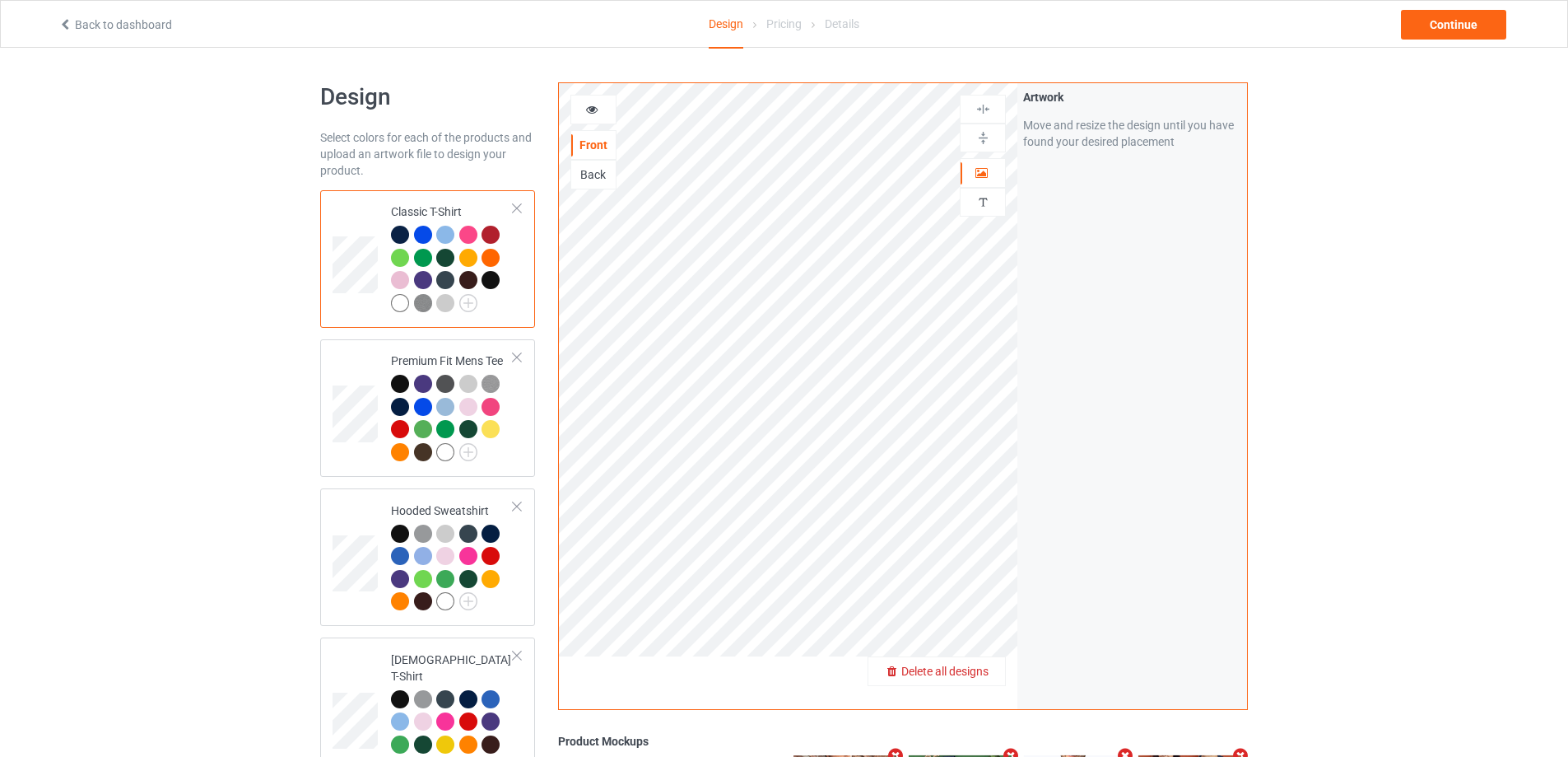
click at [986, 673] on span "Delete all designs" at bounding box center [944, 672] width 87 height 14
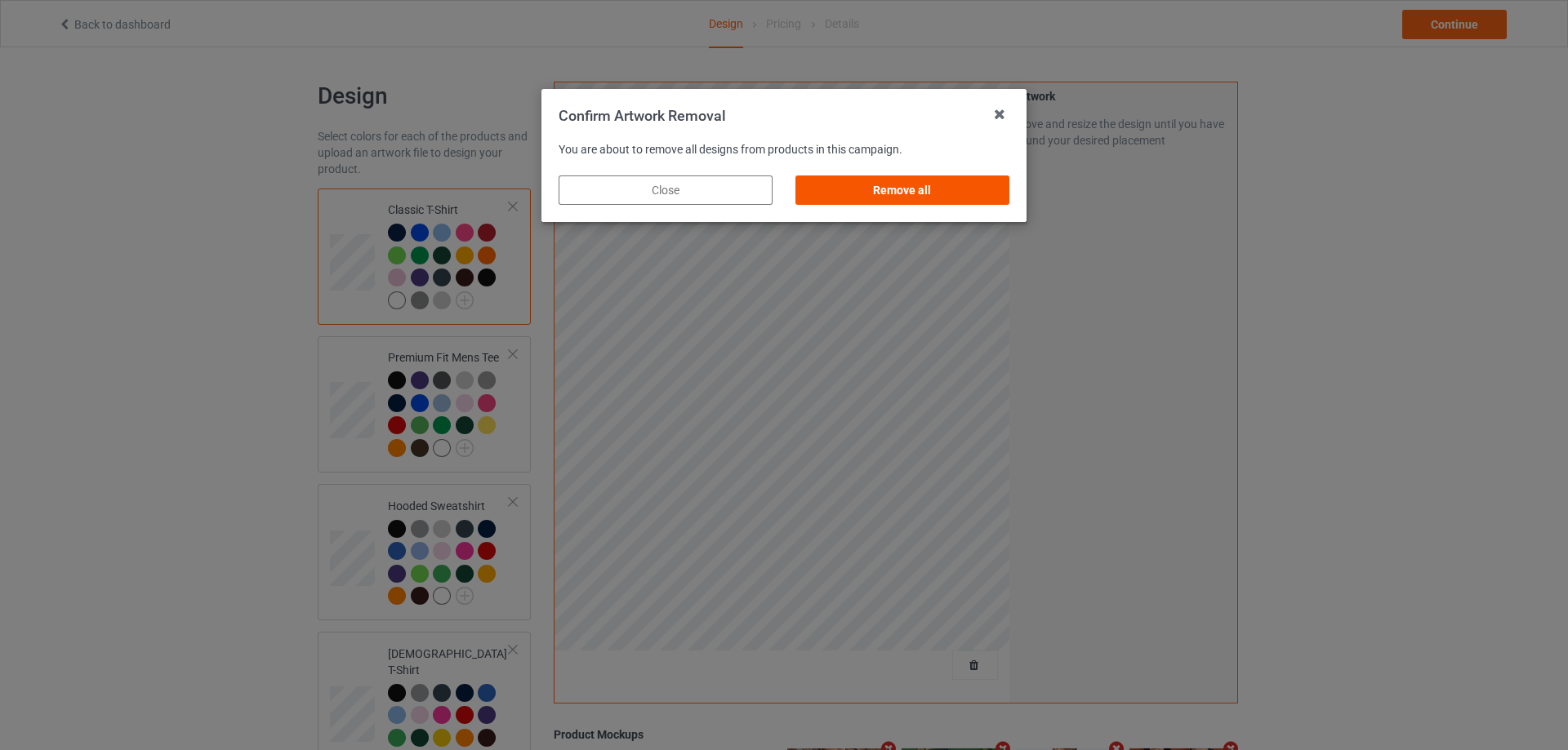
click at [932, 195] on div "Remove all" at bounding box center [901, 189] width 214 height 29
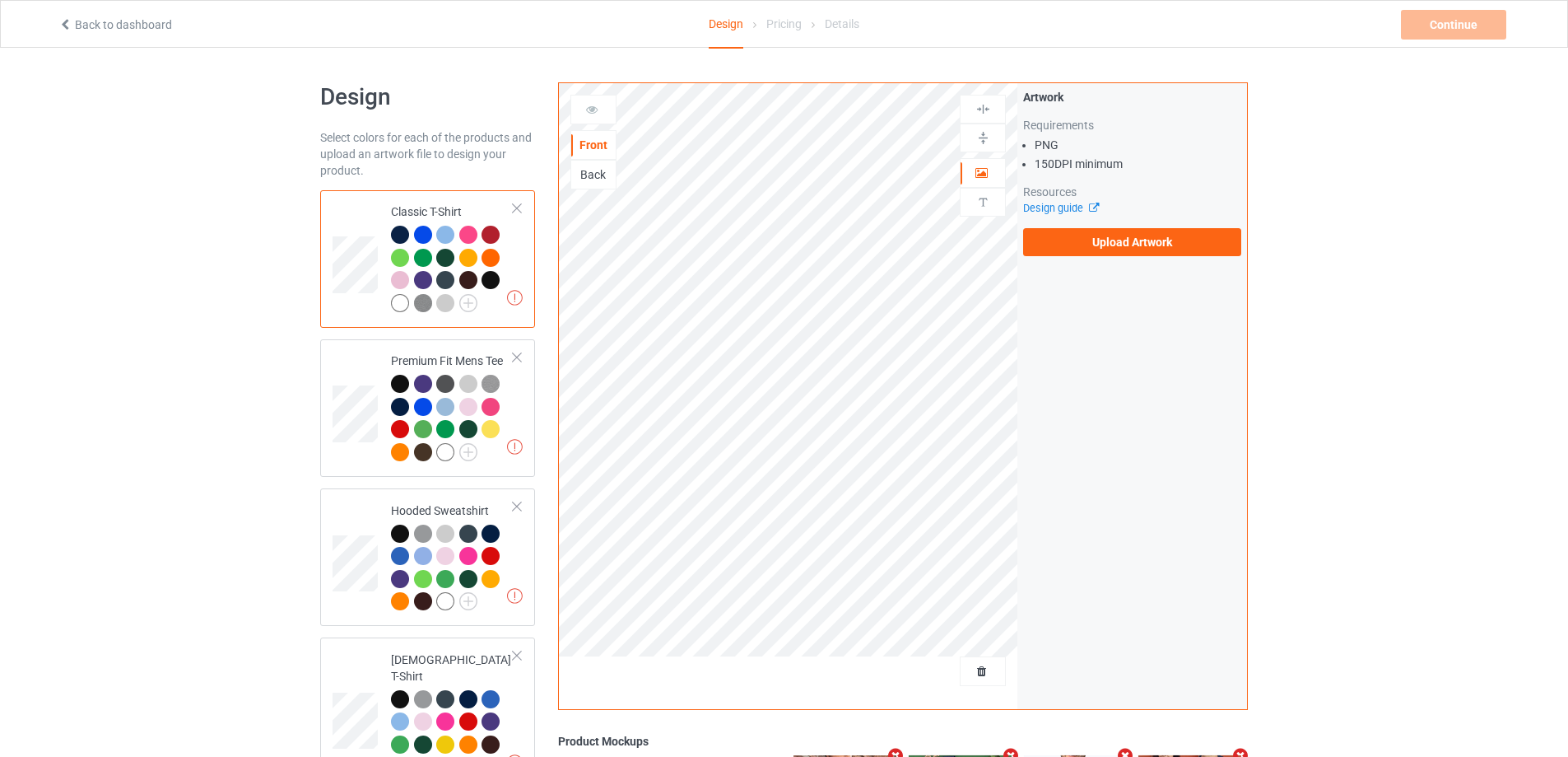
click at [1141, 224] on div "Artwork Requirements PNG 150 DPI minimum Resources Design guide Upload Artwork" at bounding box center [1132, 173] width 218 height 167
click at [1141, 235] on label "Upload Artwork" at bounding box center [1132, 242] width 218 height 28
click at [0, 0] on input "Upload Artwork" at bounding box center [0, 0] width 0 height 0
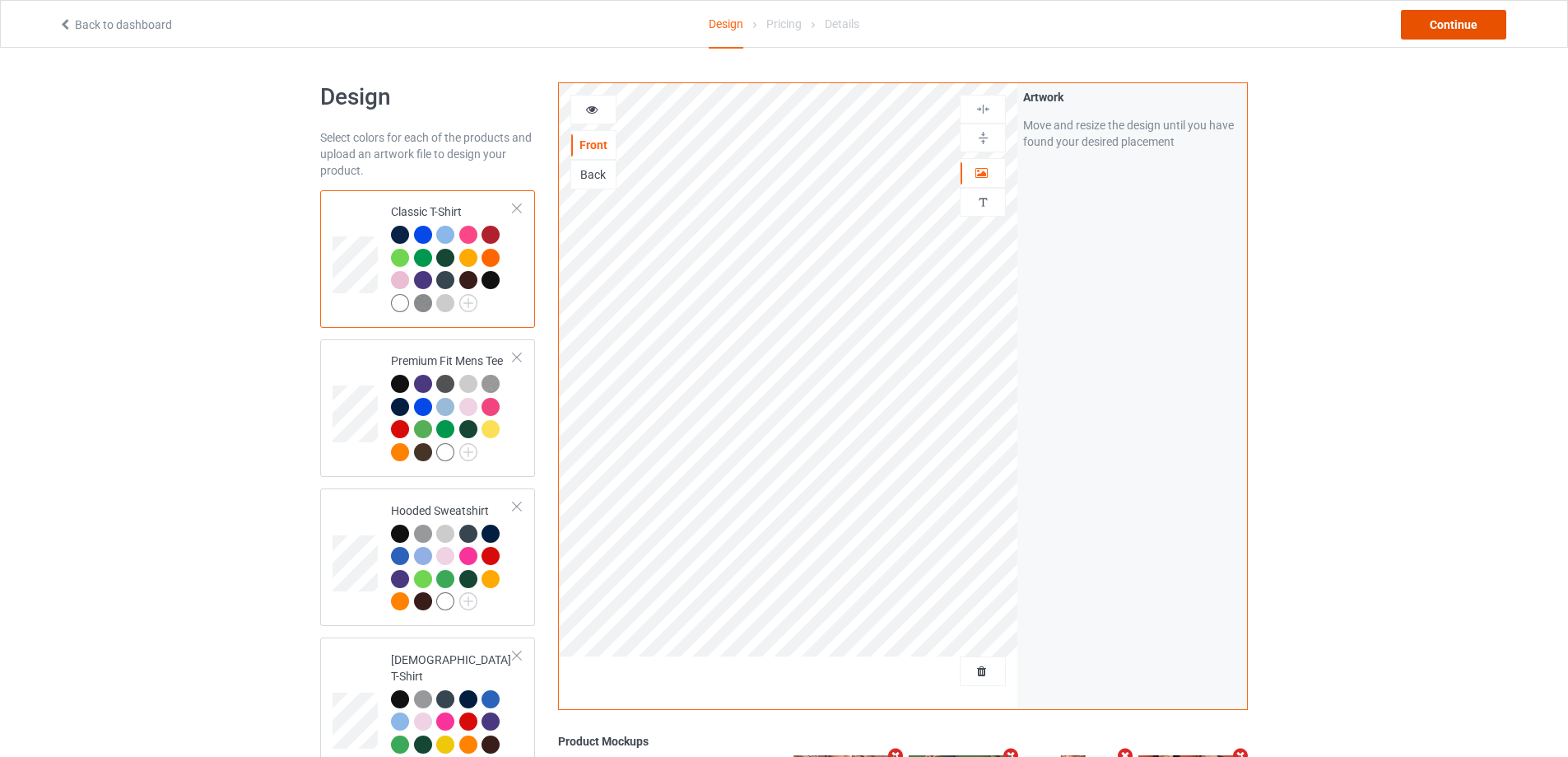
click at [1481, 30] on div "Continue" at bounding box center [1453, 25] width 106 height 30
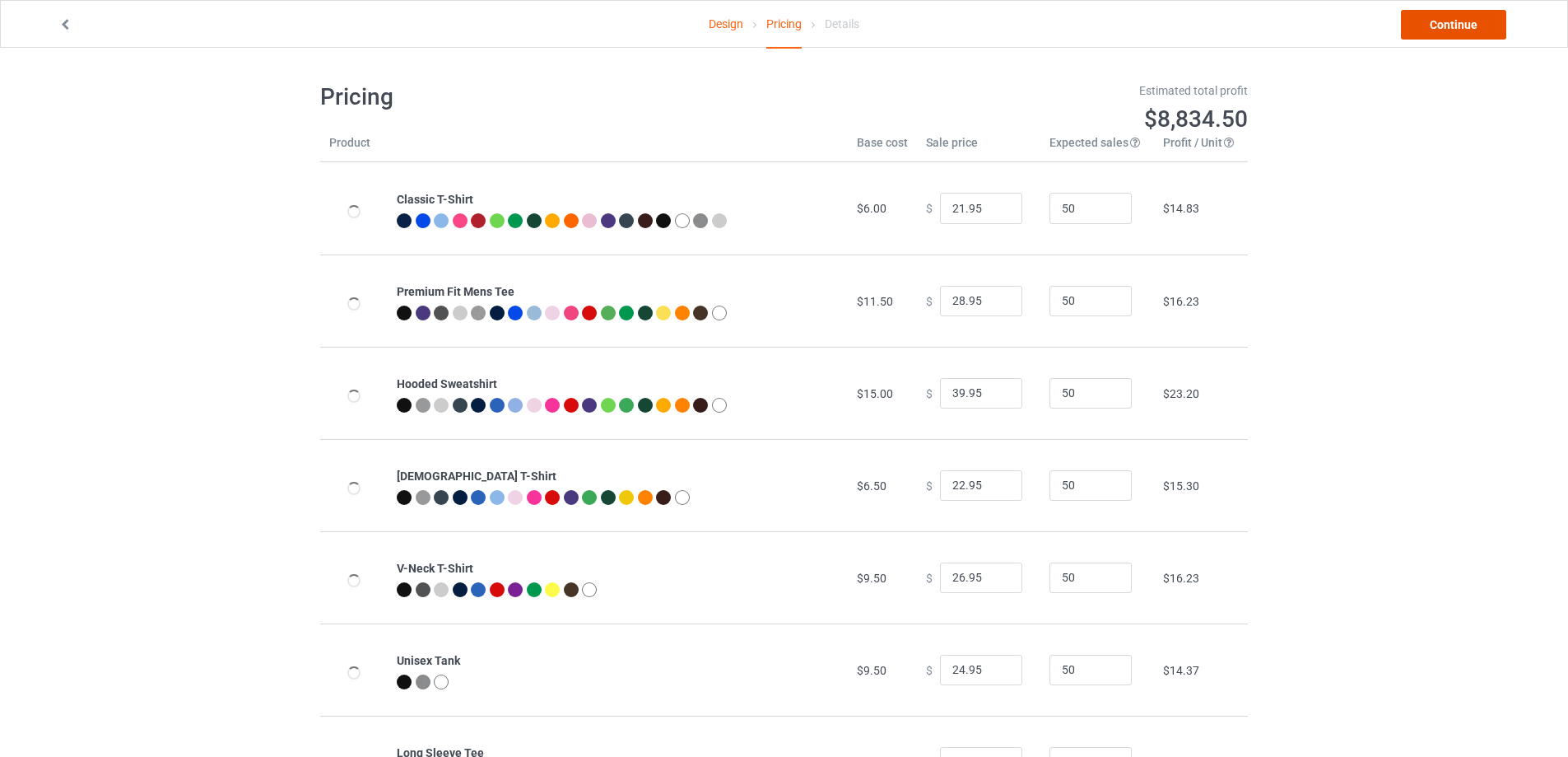
click at [1481, 30] on link "Continue" at bounding box center [1453, 25] width 106 height 30
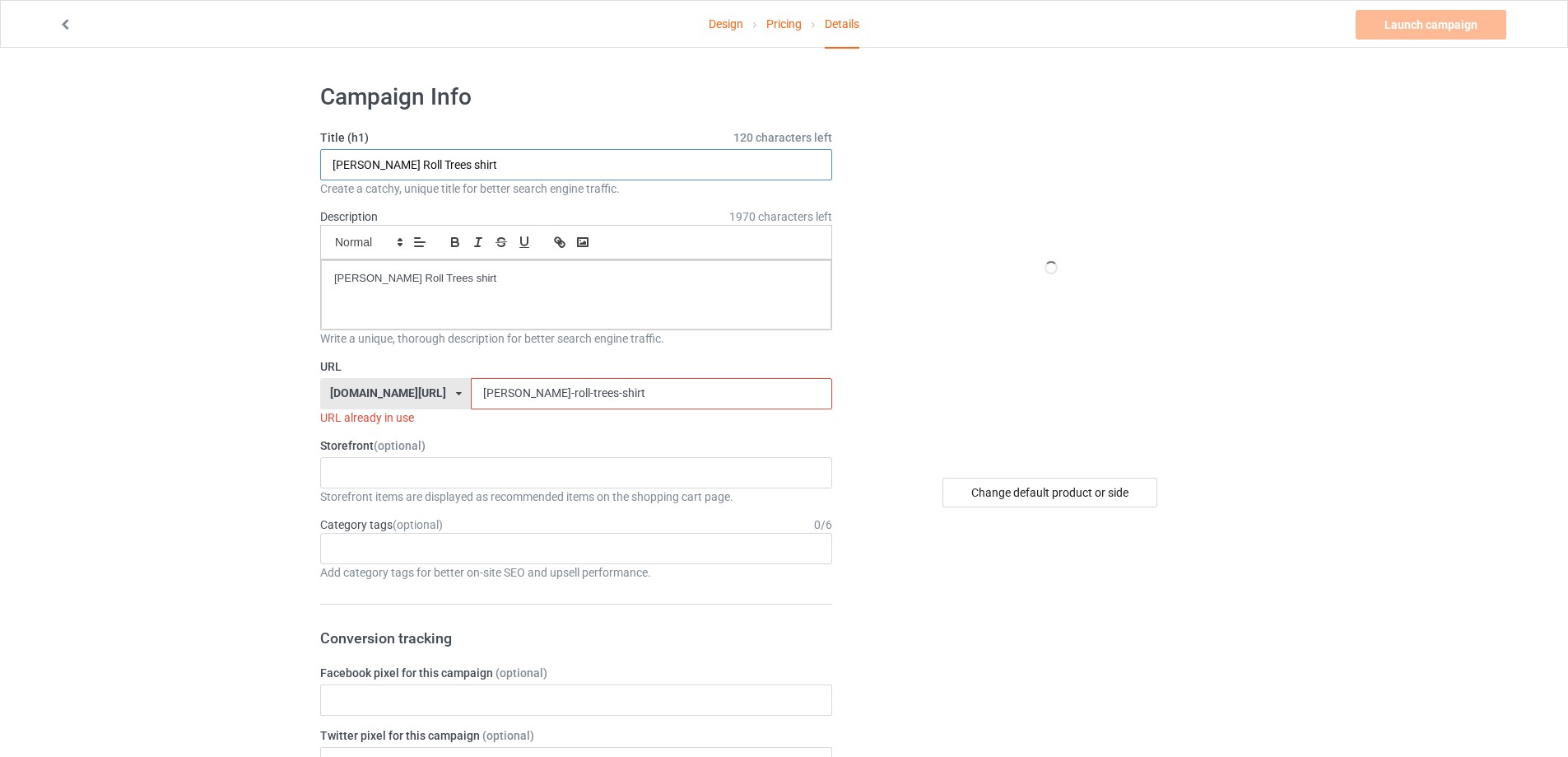
drag, startPoint x: 502, startPoint y: 174, endPoint x: 194, endPoint y: 174, distance: 308.0
paste input "Hed PE Blood Murder Skull Logo"
type input "Hed PE Blood Murder Skull Logo shirt"
drag, startPoint x: 502, startPoint y: 303, endPoint x: 181, endPoint y: 274, distance: 322.3
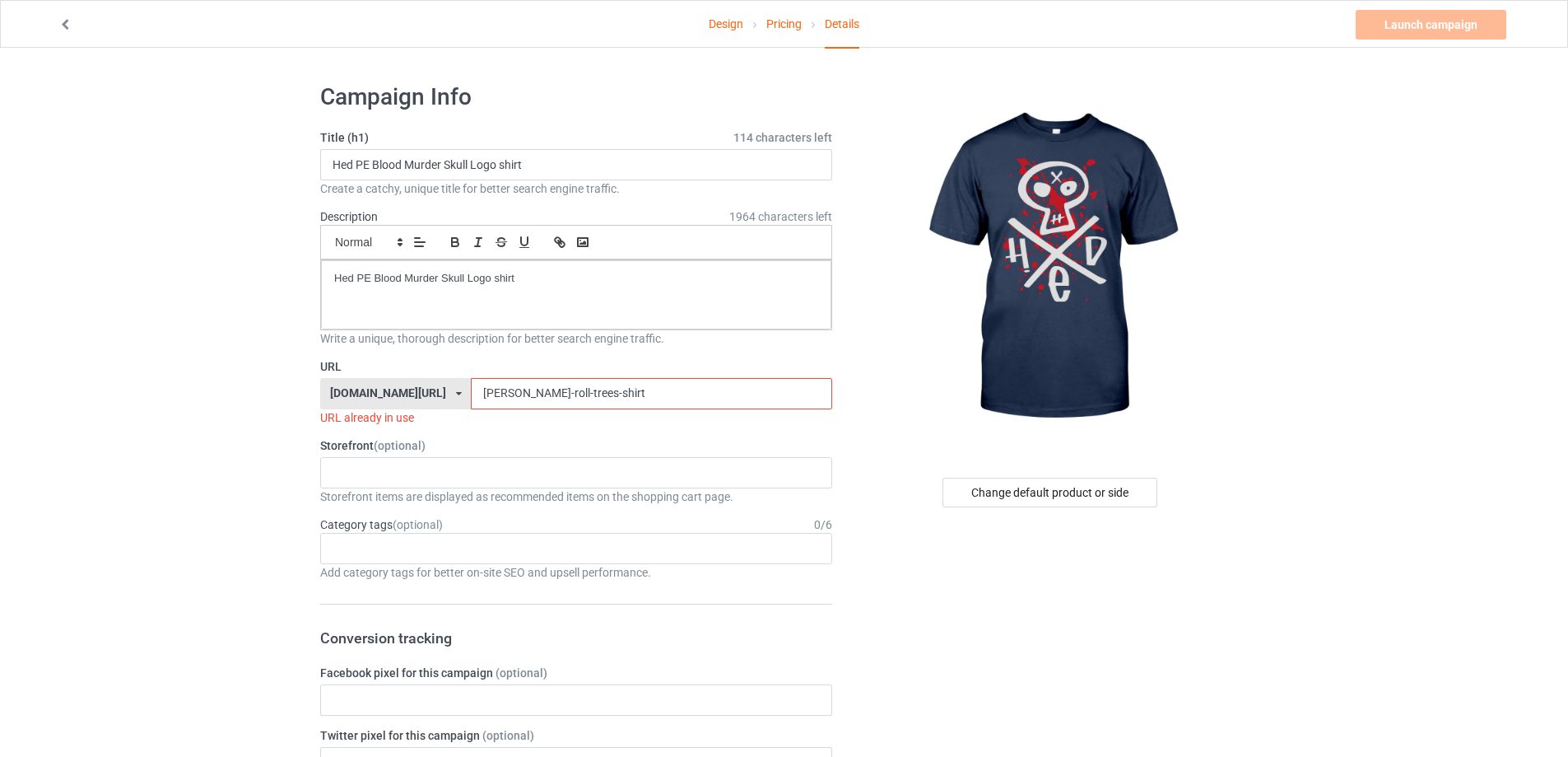
drag, startPoint x: 605, startPoint y: 390, endPoint x: 233, endPoint y: 356, distance: 373.6
paste input "hed-pe-blood-murder-skull-logo"
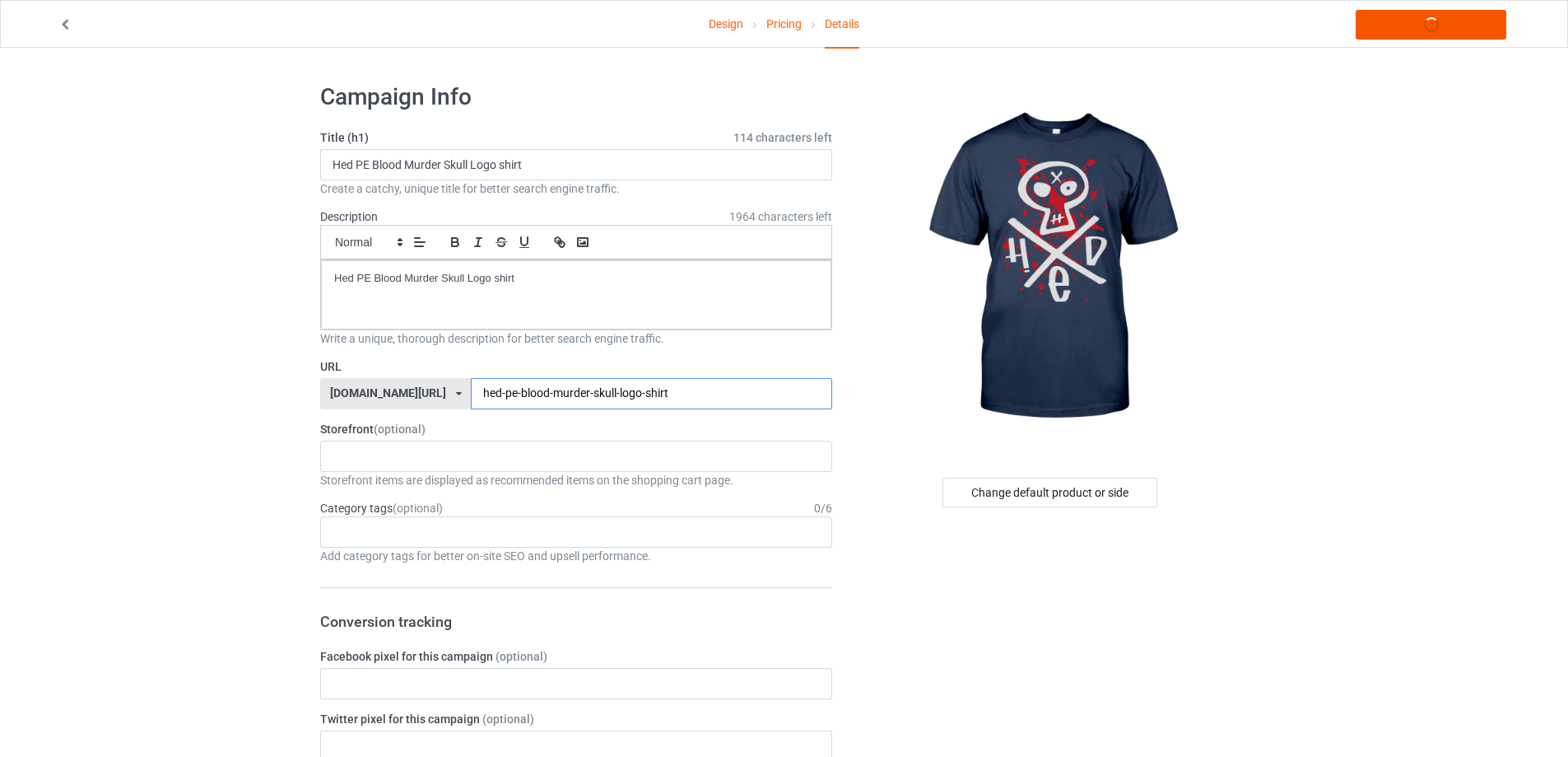
type input "hed-pe-blood-murder-skull-logo-shirt"
click at [1478, 21] on link "Launch campaign" at bounding box center [1431, 25] width 150 height 30
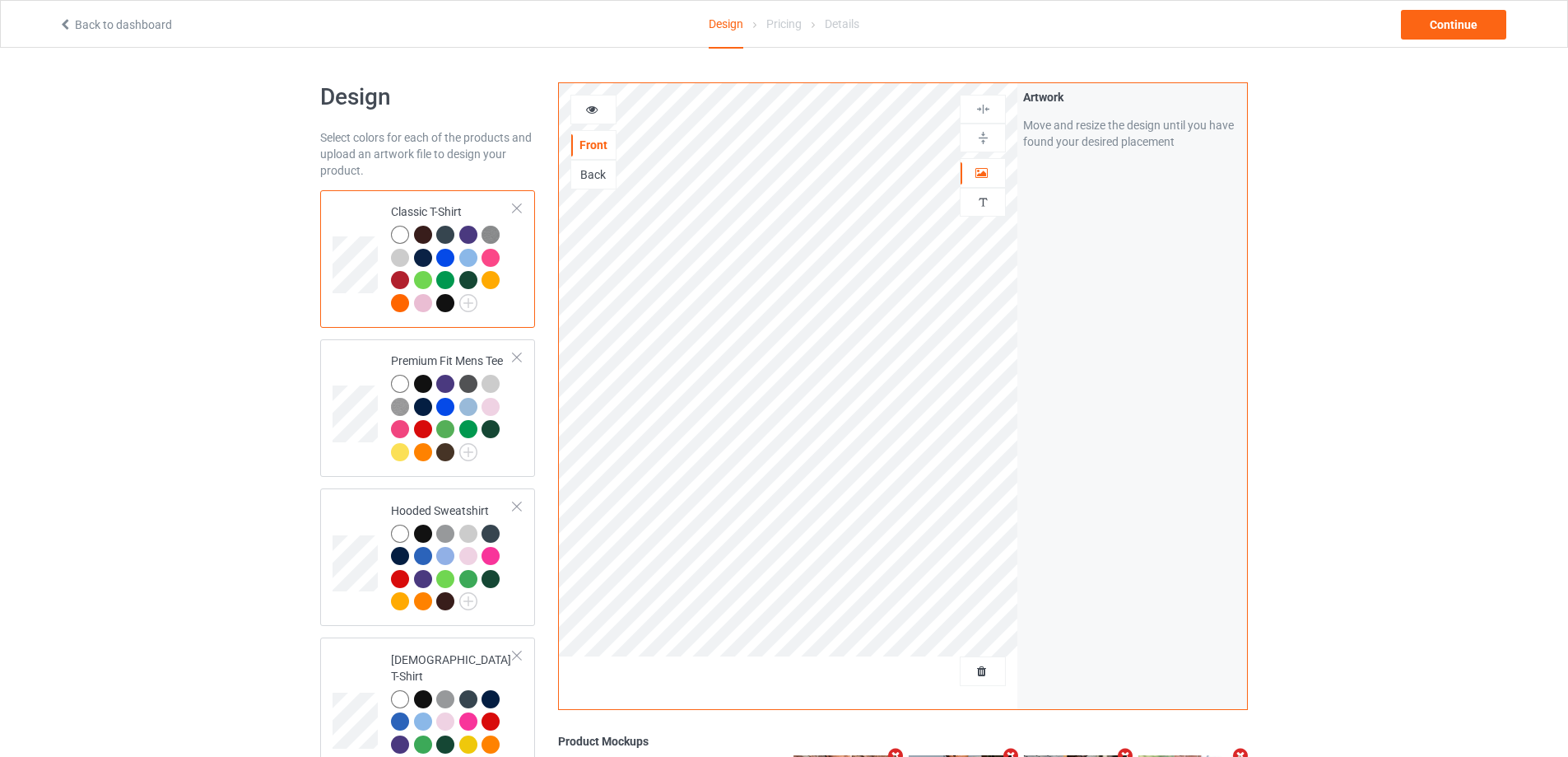
click at [119, 26] on link "Back to dashboard" at bounding box center [115, 25] width 113 height 14
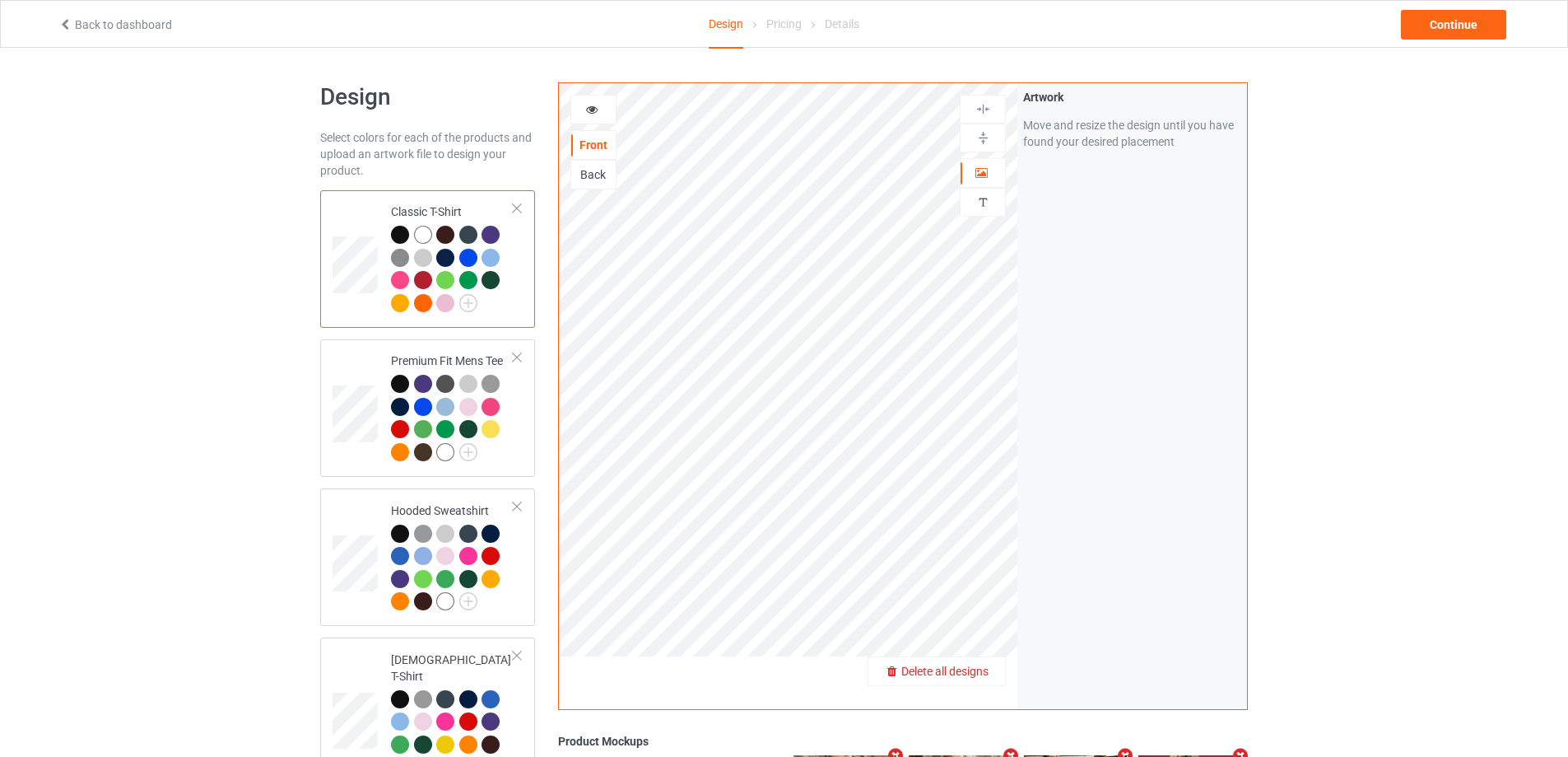
click at [964, 674] on span "Delete all designs" at bounding box center [944, 672] width 87 height 14
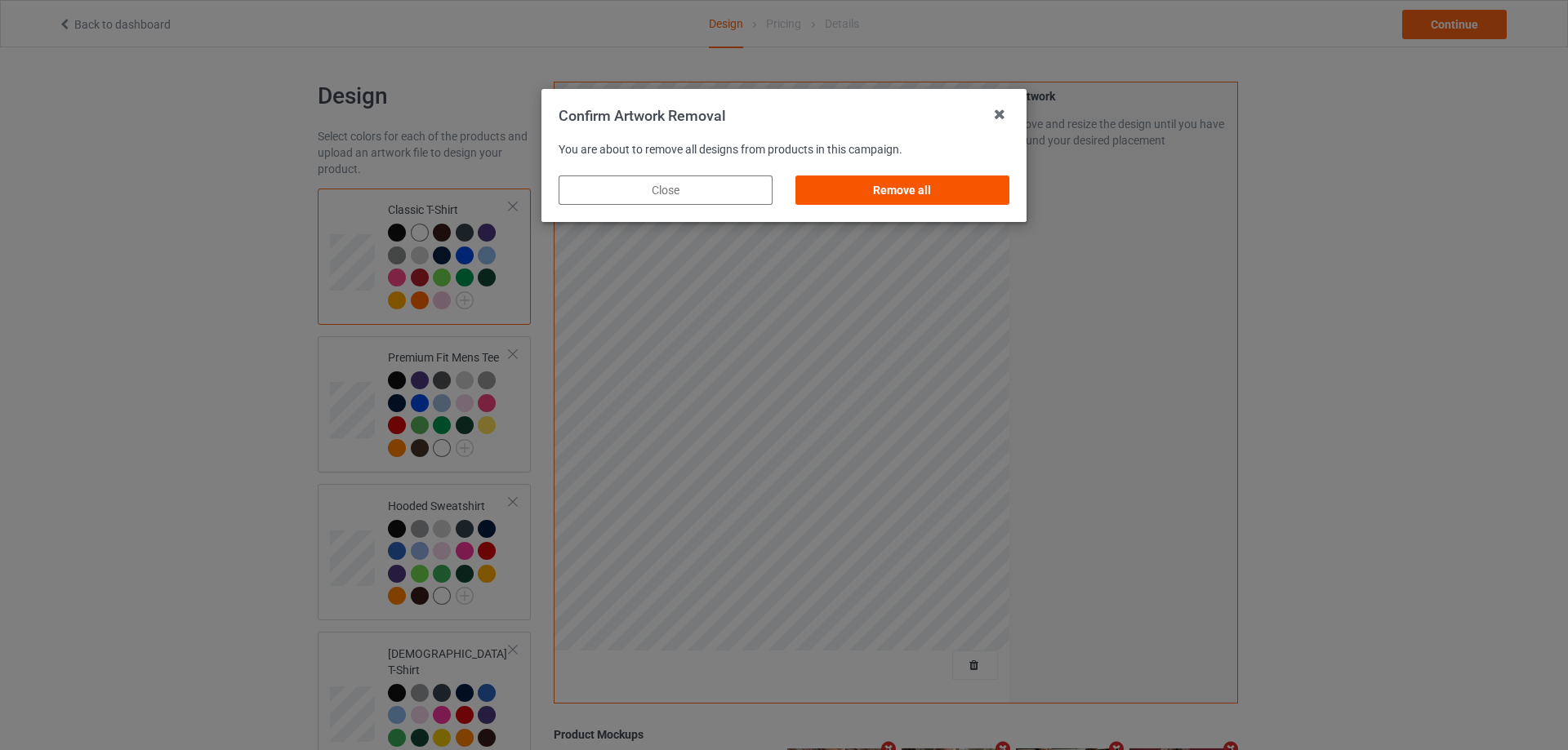
click at [984, 195] on div "Remove all" at bounding box center [901, 189] width 214 height 29
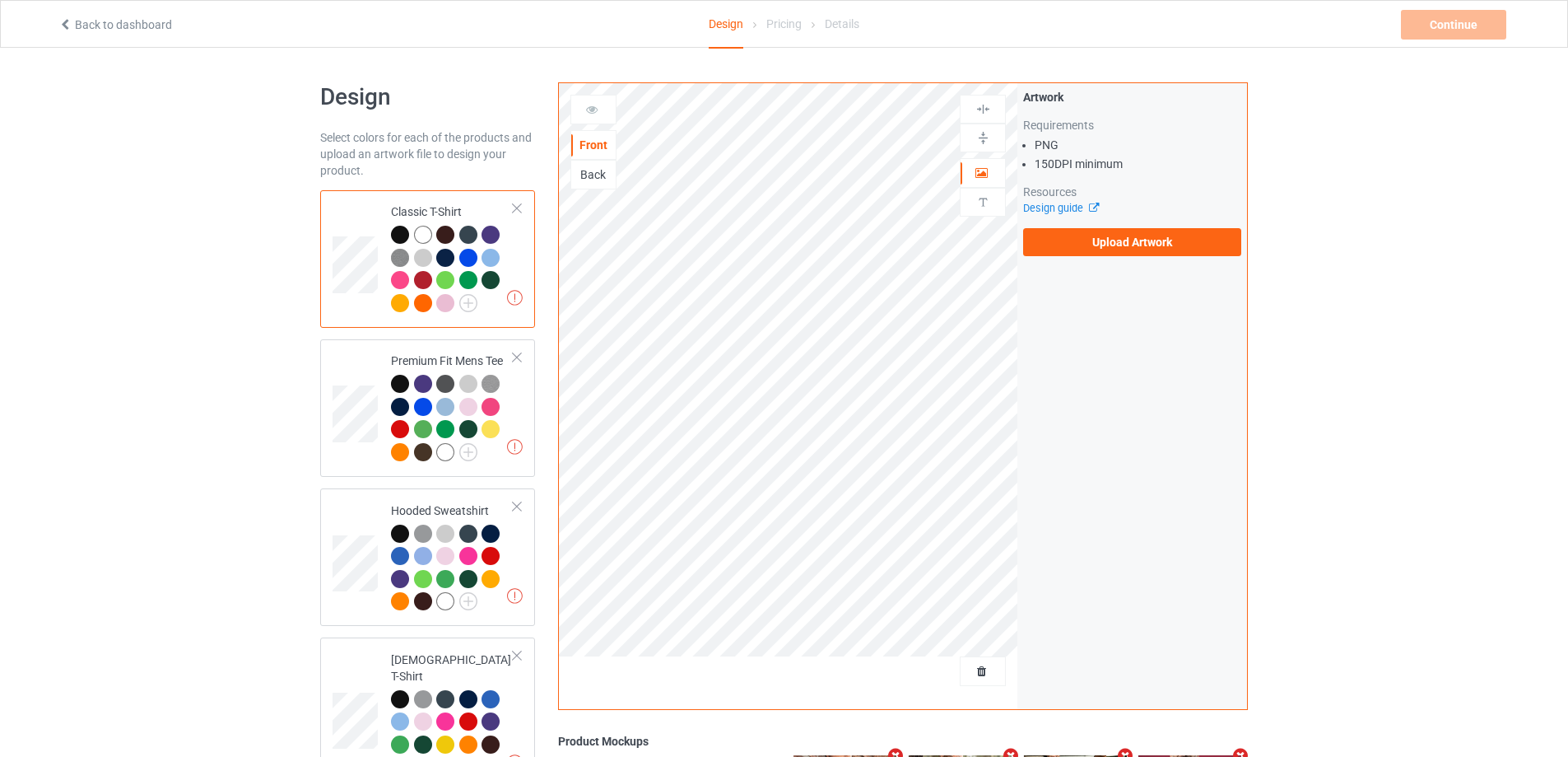
click at [1107, 246] on label "Upload Artwork" at bounding box center [1132, 242] width 218 height 28
click at [0, 0] on input "Upload Artwork" at bounding box center [0, 0] width 0 height 0
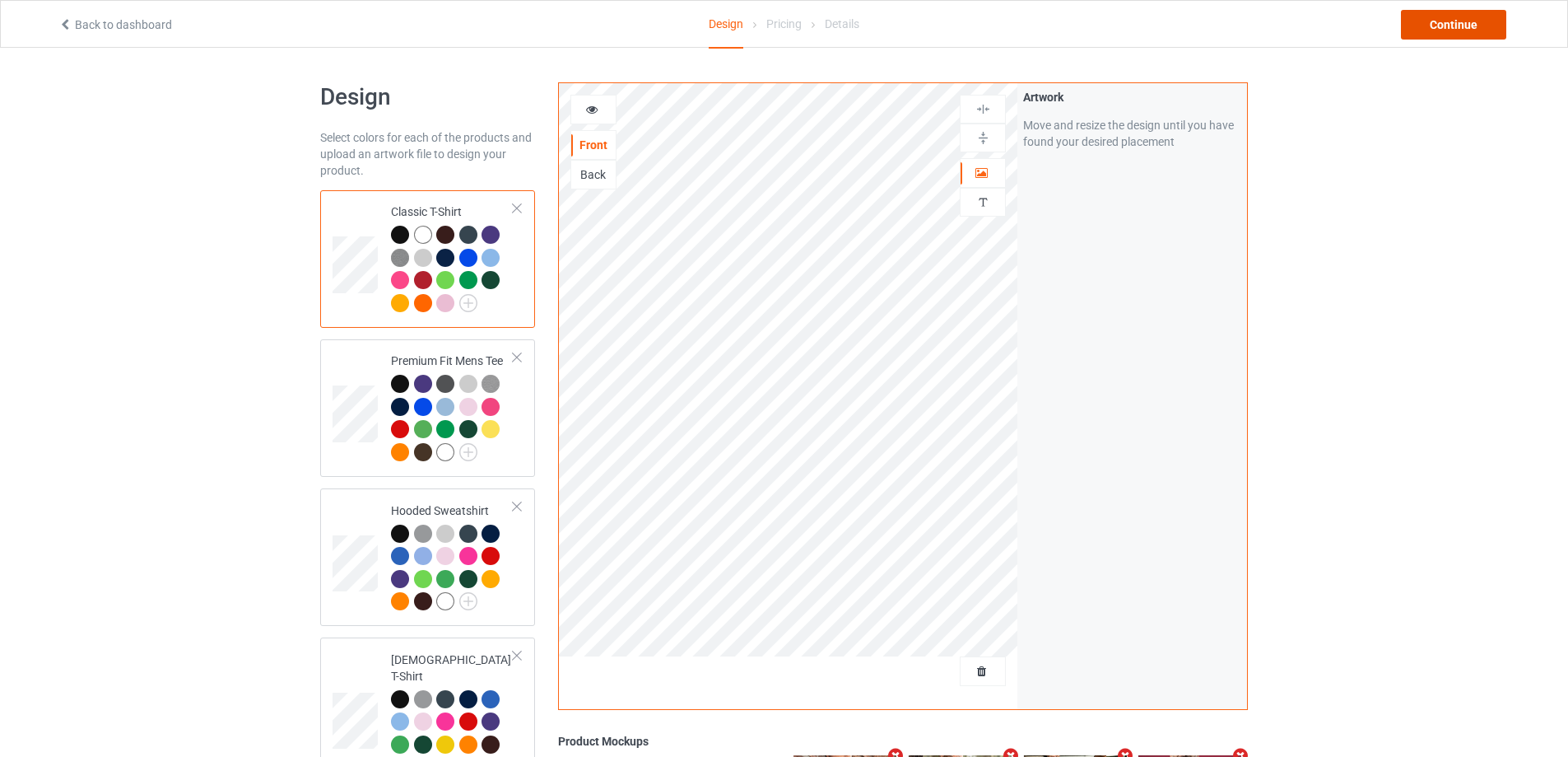
click at [1443, 19] on div "Continue" at bounding box center [1453, 25] width 106 height 30
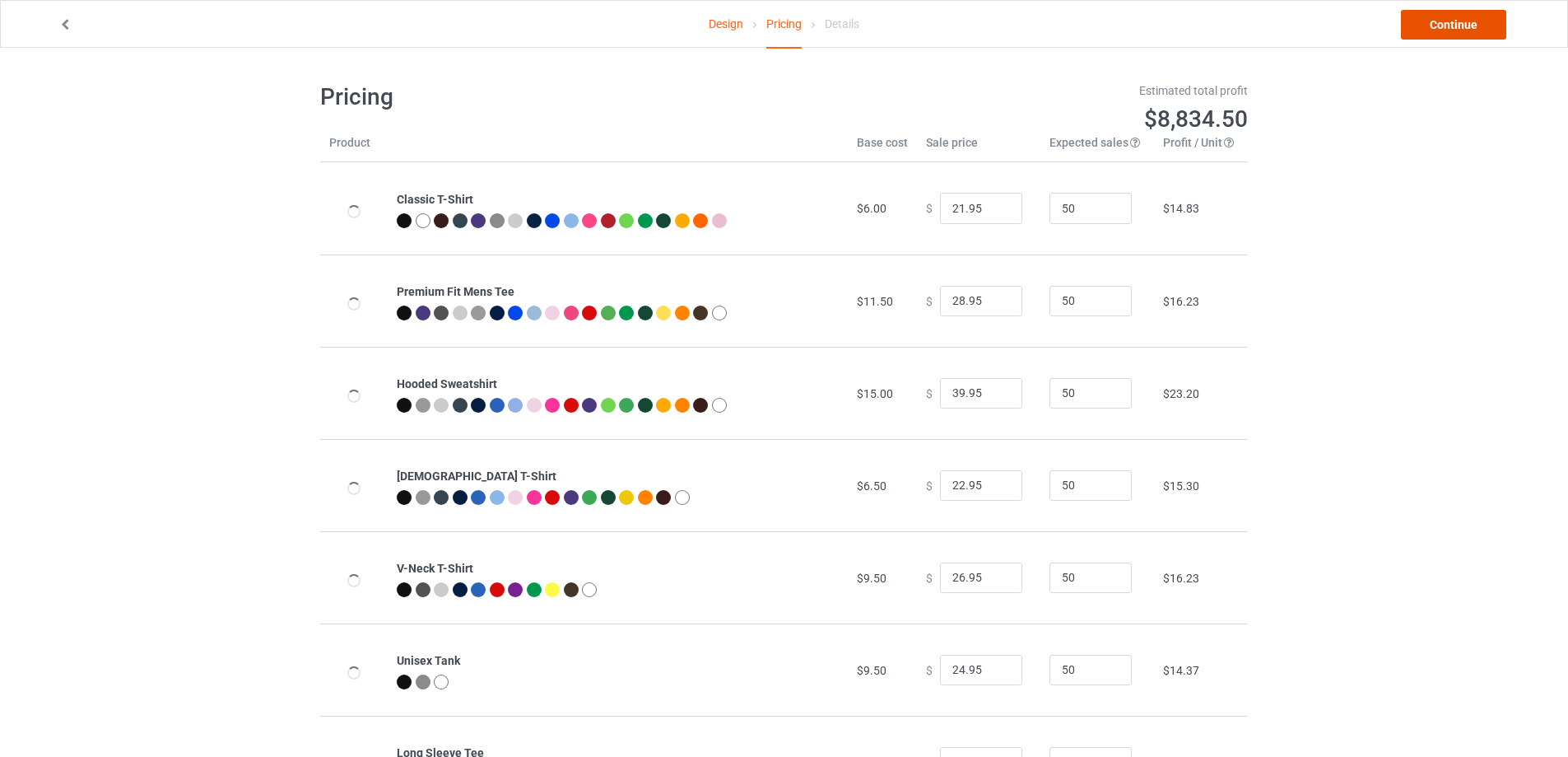
click at [1443, 17] on link "Continue" at bounding box center [1453, 25] width 106 height 30
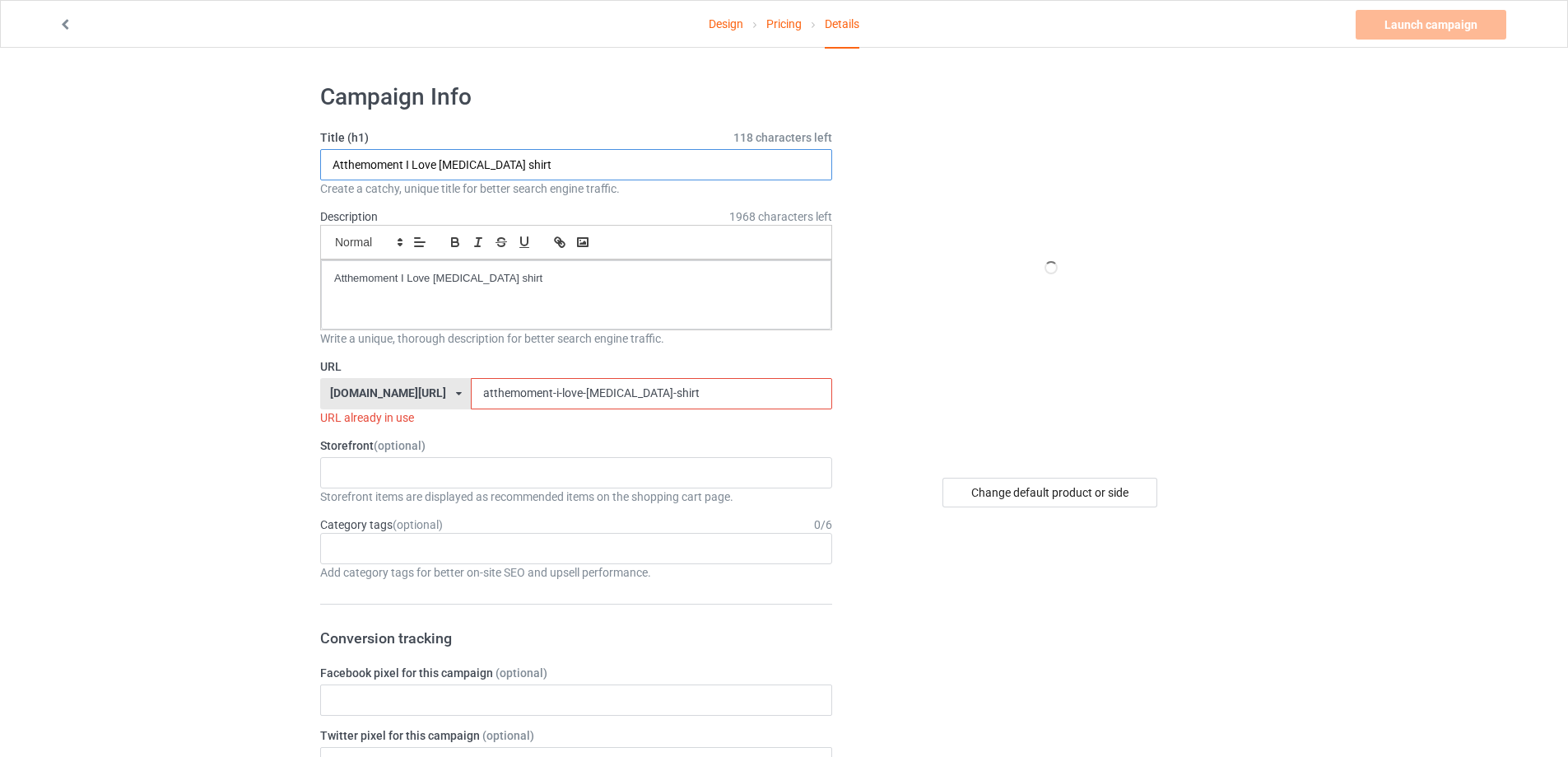
paste input "assata shakur rip"
type input "assata shakur rip shirt"
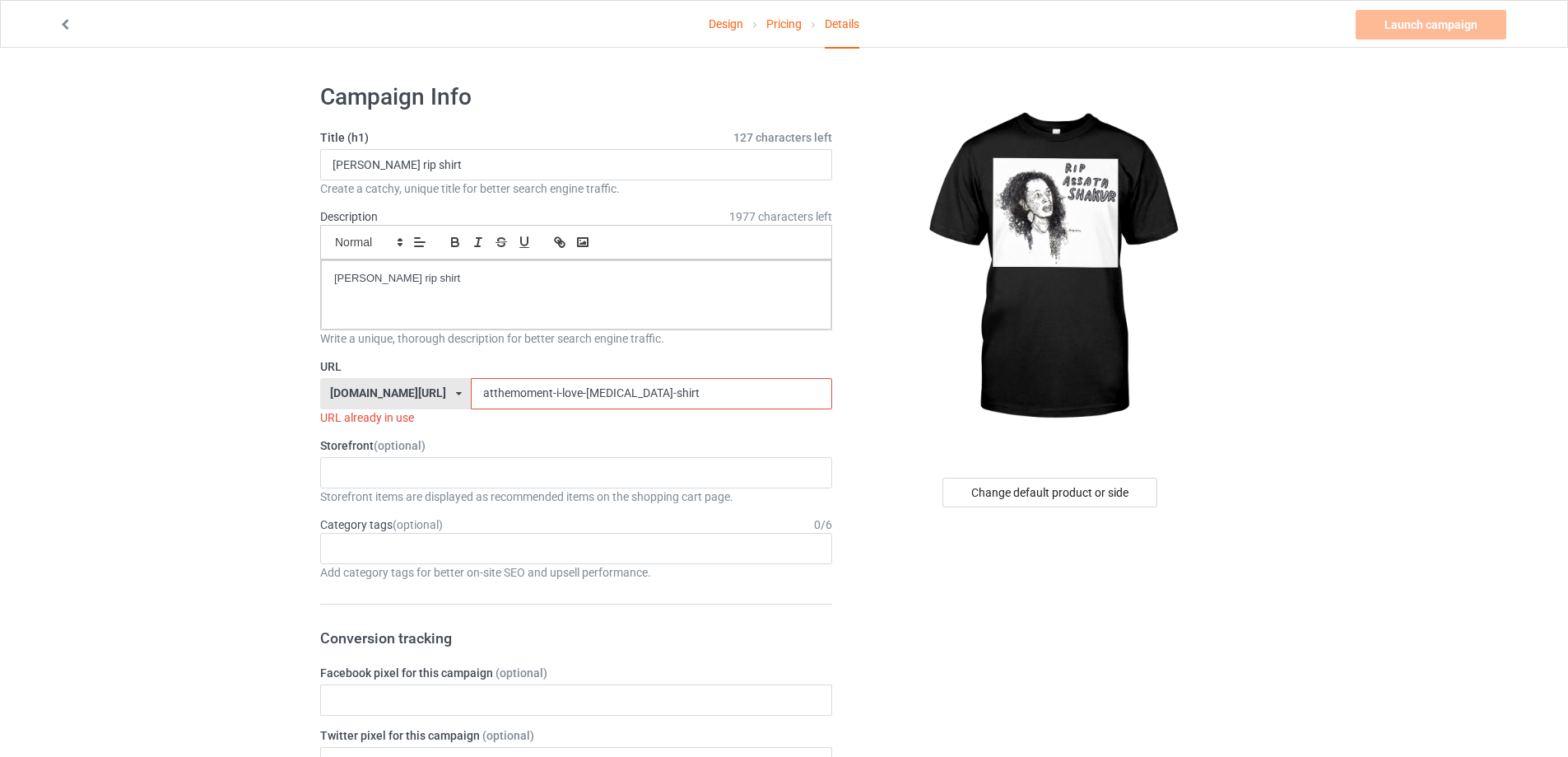
drag, startPoint x: 633, startPoint y: 392, endPoint x: 210, endPoint y: 415, distance: 423.6
paste input "ssata-shakur-rip"
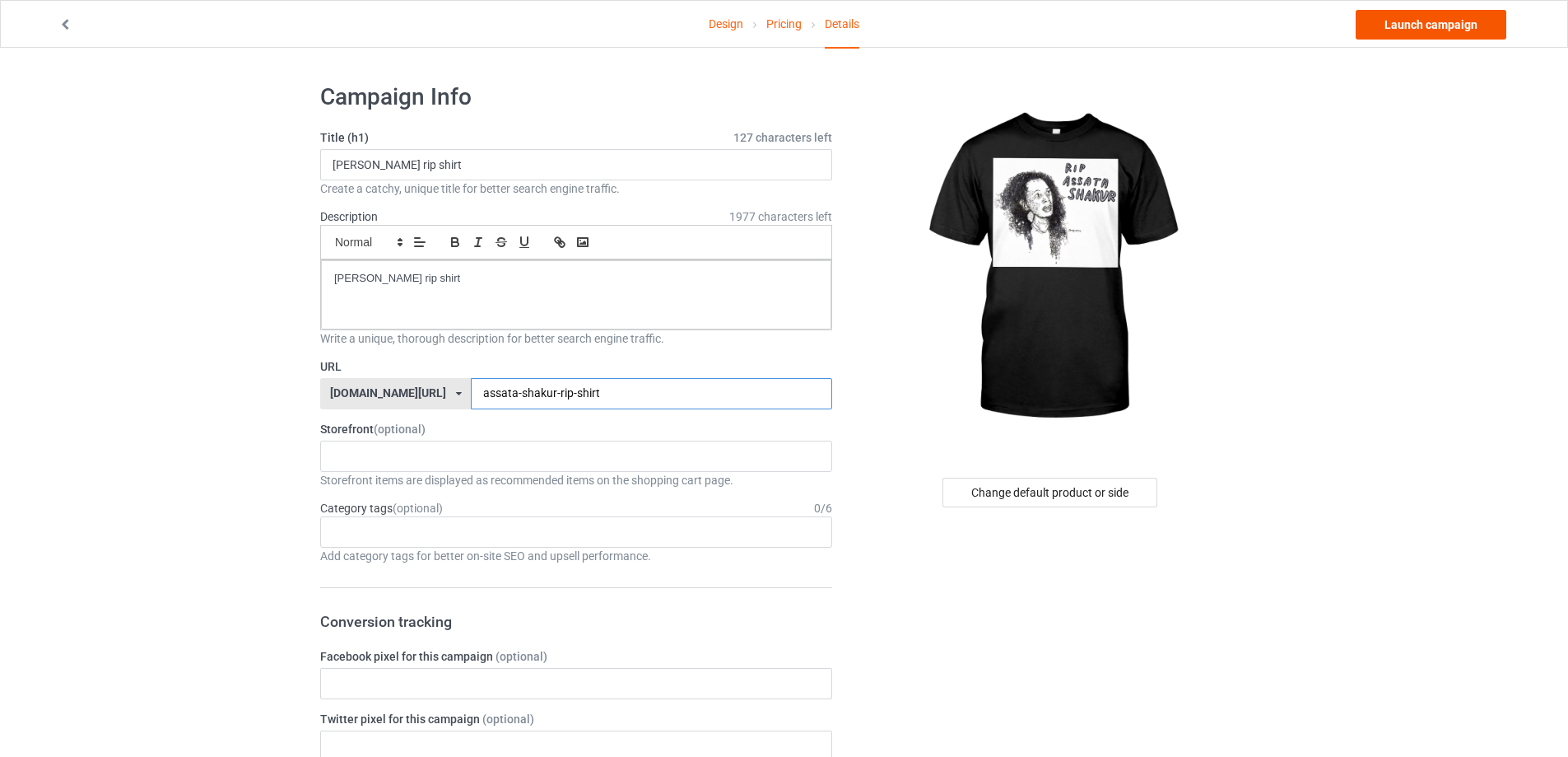
type input "assata-shakur-rip-shirt"
click at [1467, 30] on link "Launch campaign" at bounding box center [1431, 25] width 150 height 30
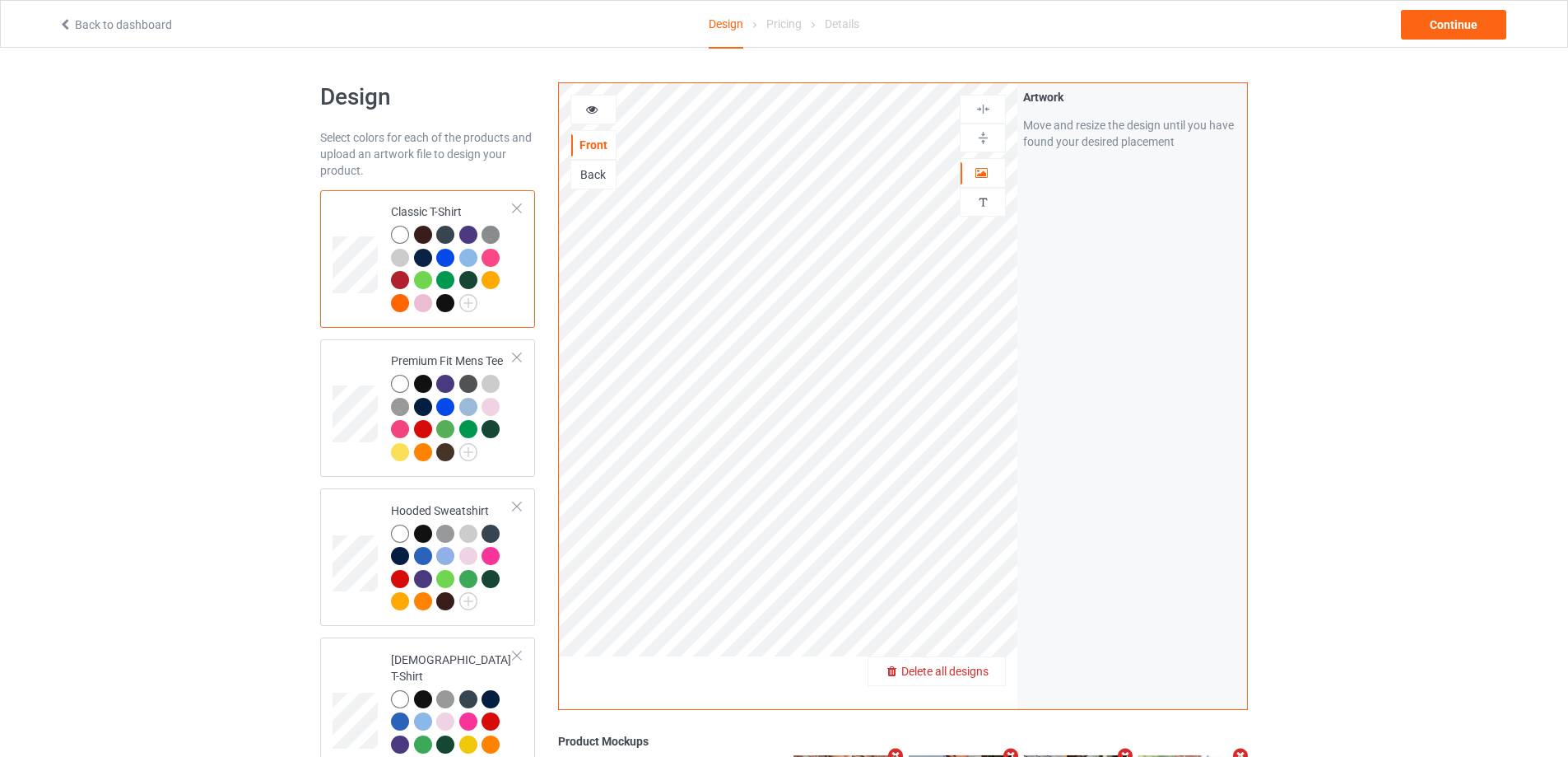
click at [988, 677] on span "Delete all designs" at bounding box center [944, 672] width 87 height 14
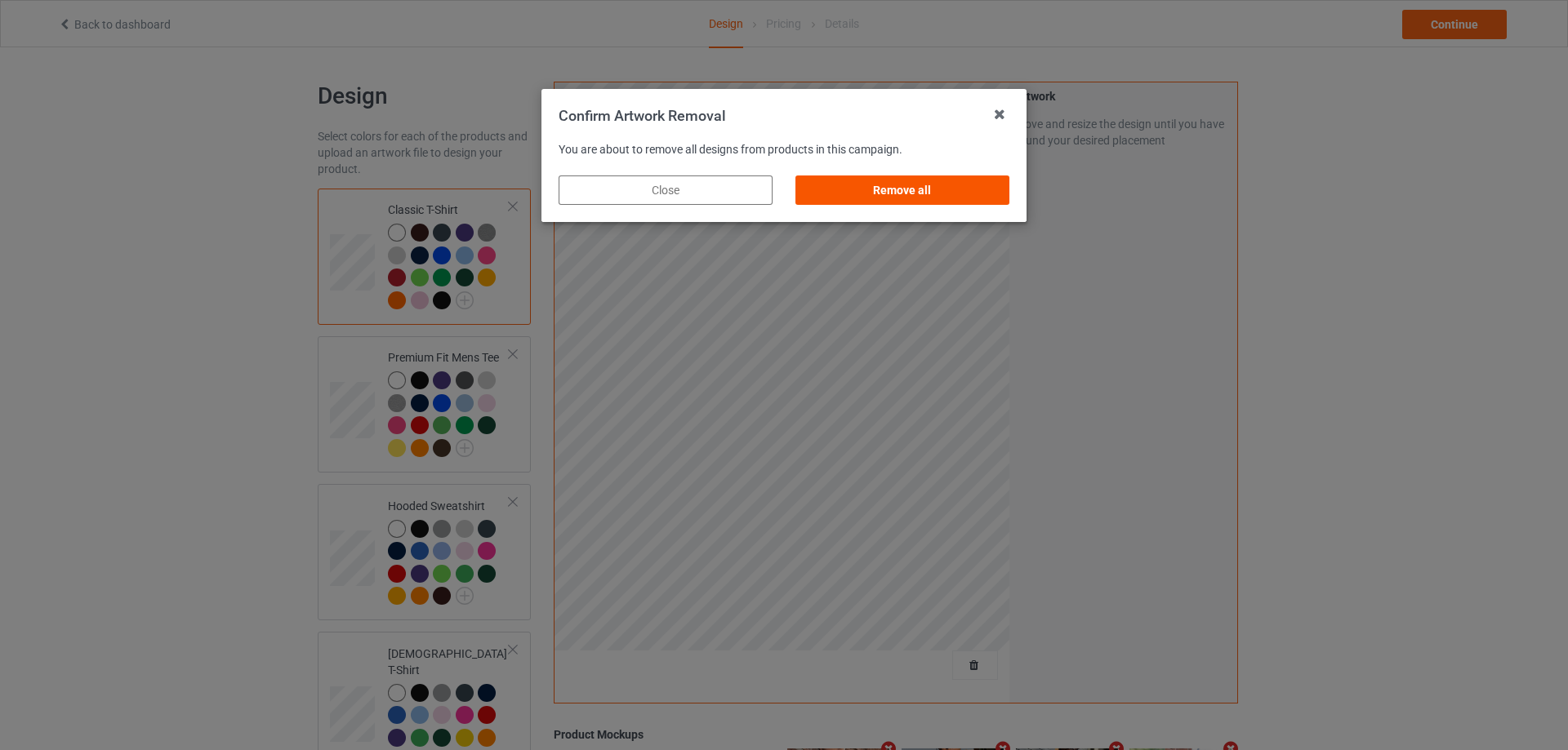
click at [968, 188] on div "Remove all" at bounding box center [901, 189] width 214 height 29
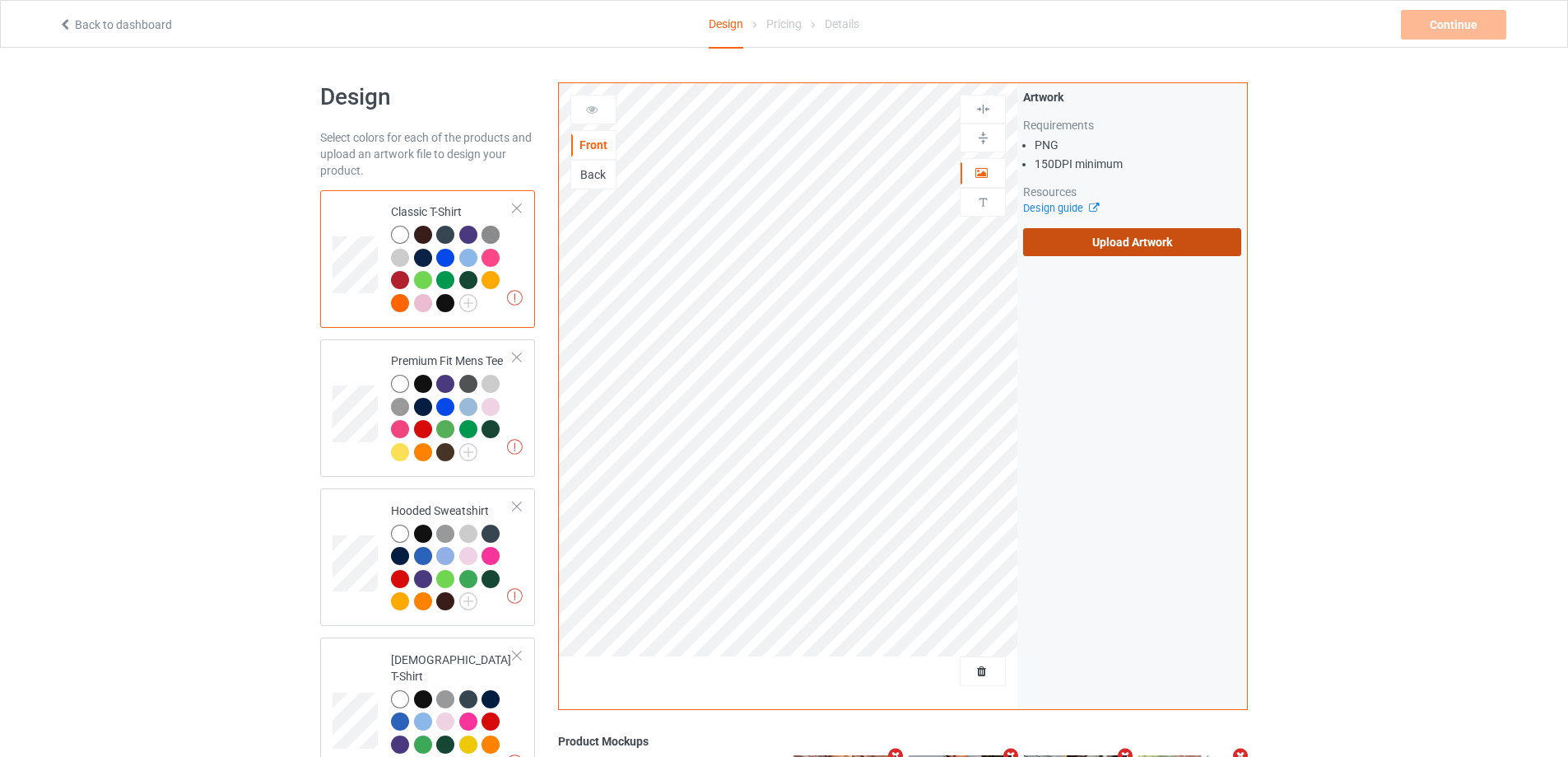
click at [1090, 238] on label "Upload Artwork" at bounding box center [1132, 242] width 218 height 28
click at [0, 0] on input "Upload Artwork" at bounding box center [0, 0] width 0 height 0
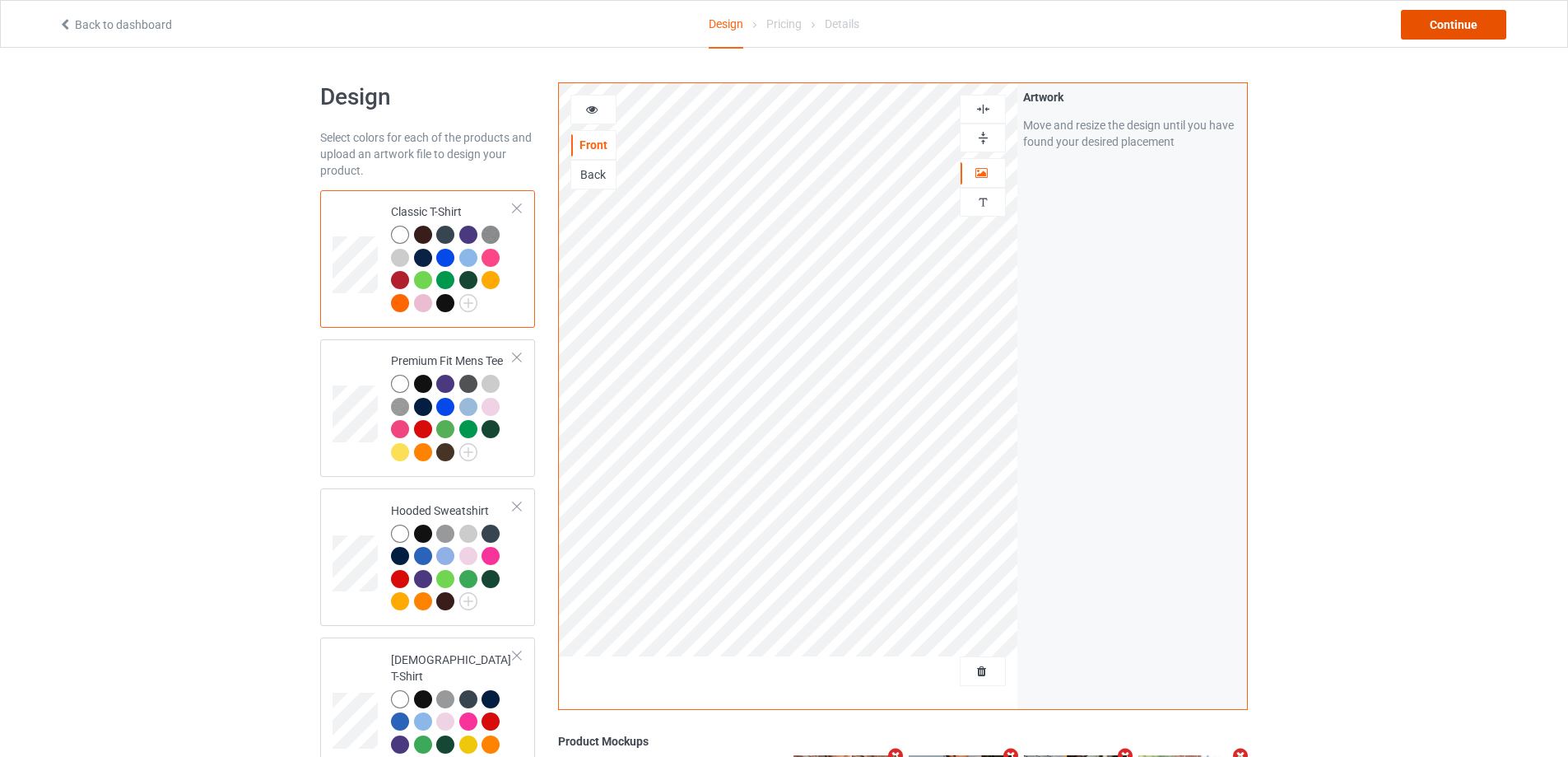
click at [1452, 32] on div "Continue" at bounding box center [1453, 25] width 106 height 30
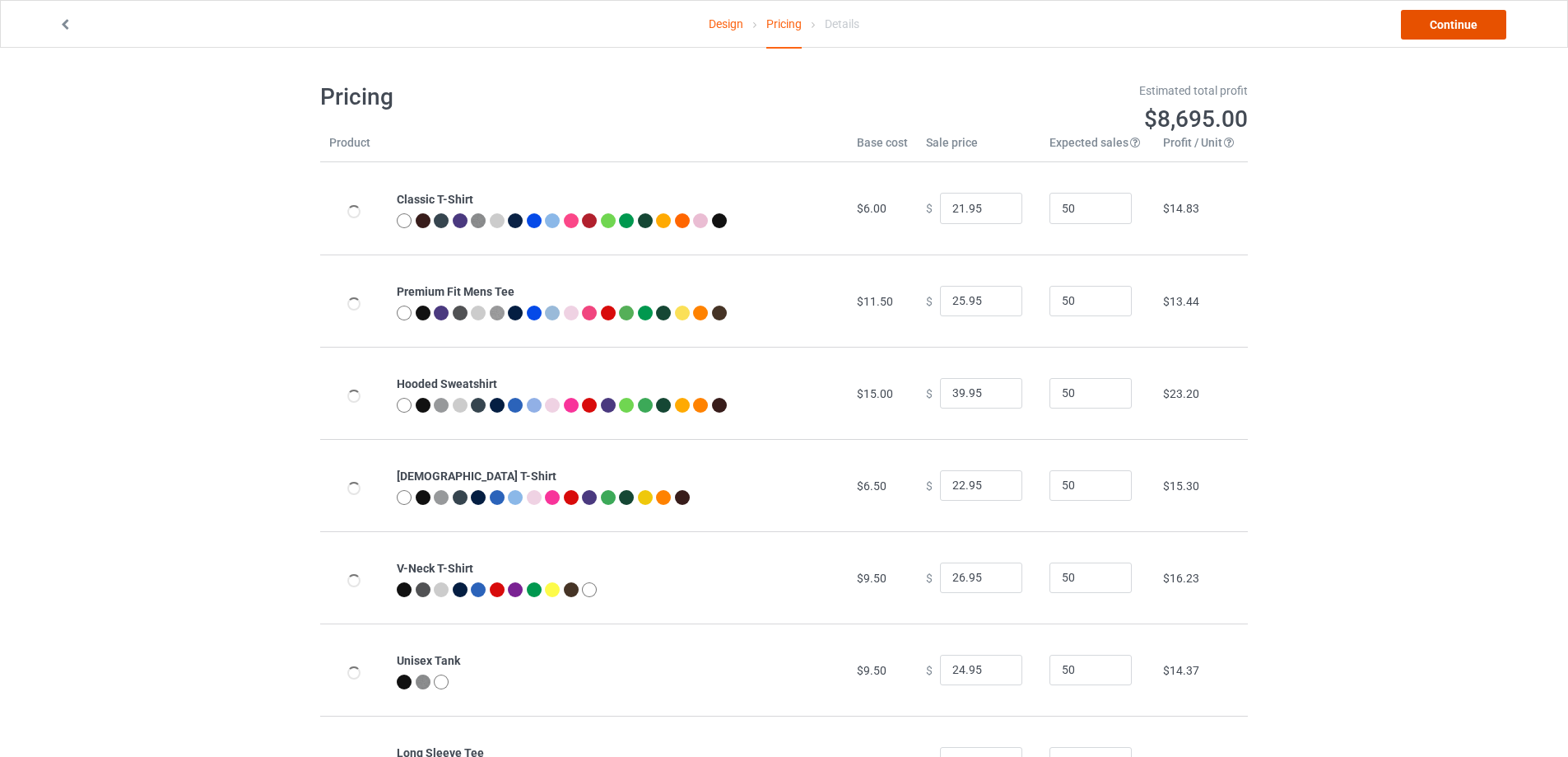
click at [1452, 31] on link "Continue" at bounding box center [1453, 25] width 106 height 30
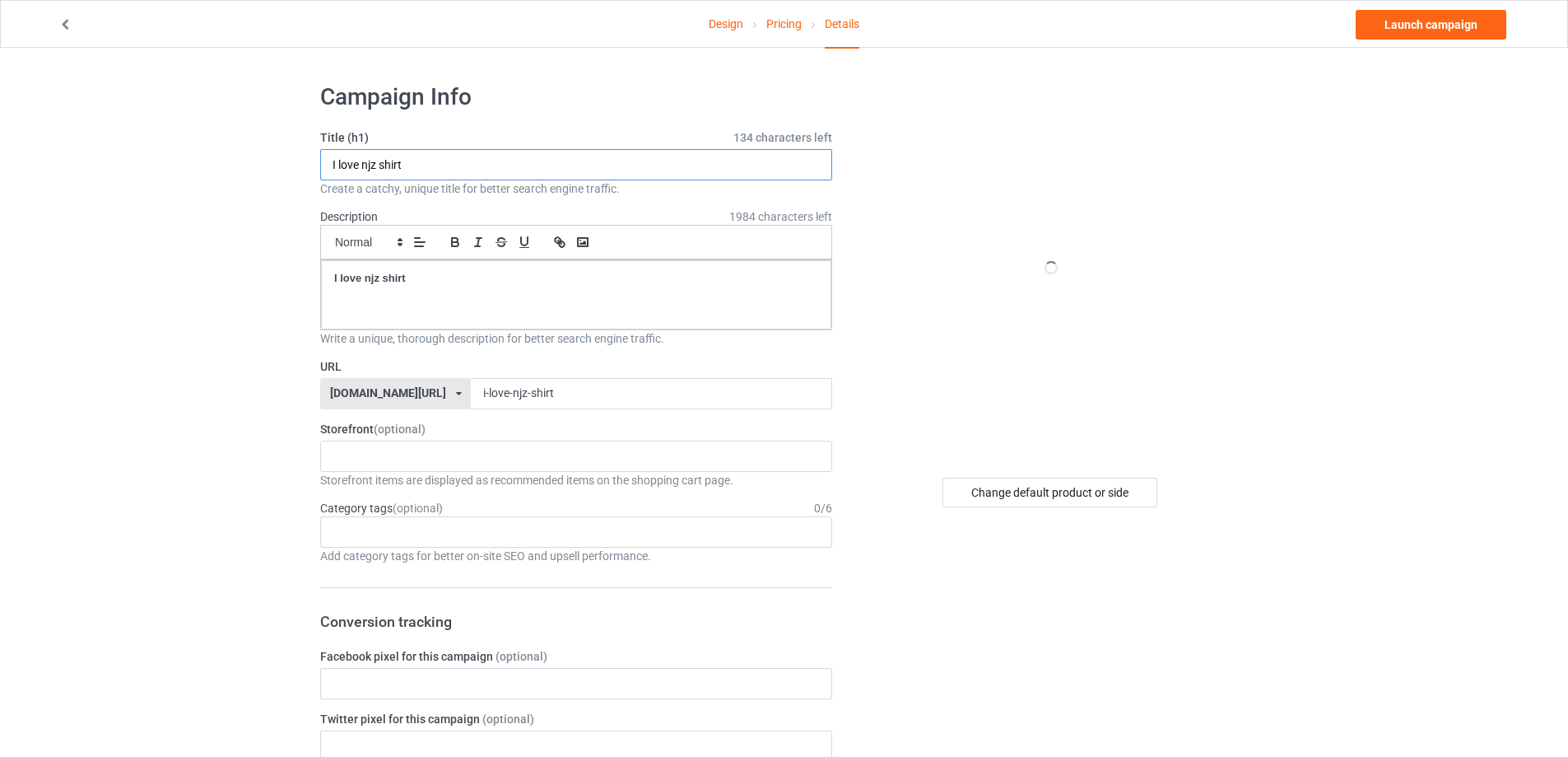
drag, startPoint x: 496, startPoint y: 162, endPoint x: 185, endPoint y: 184, distance: 311.8
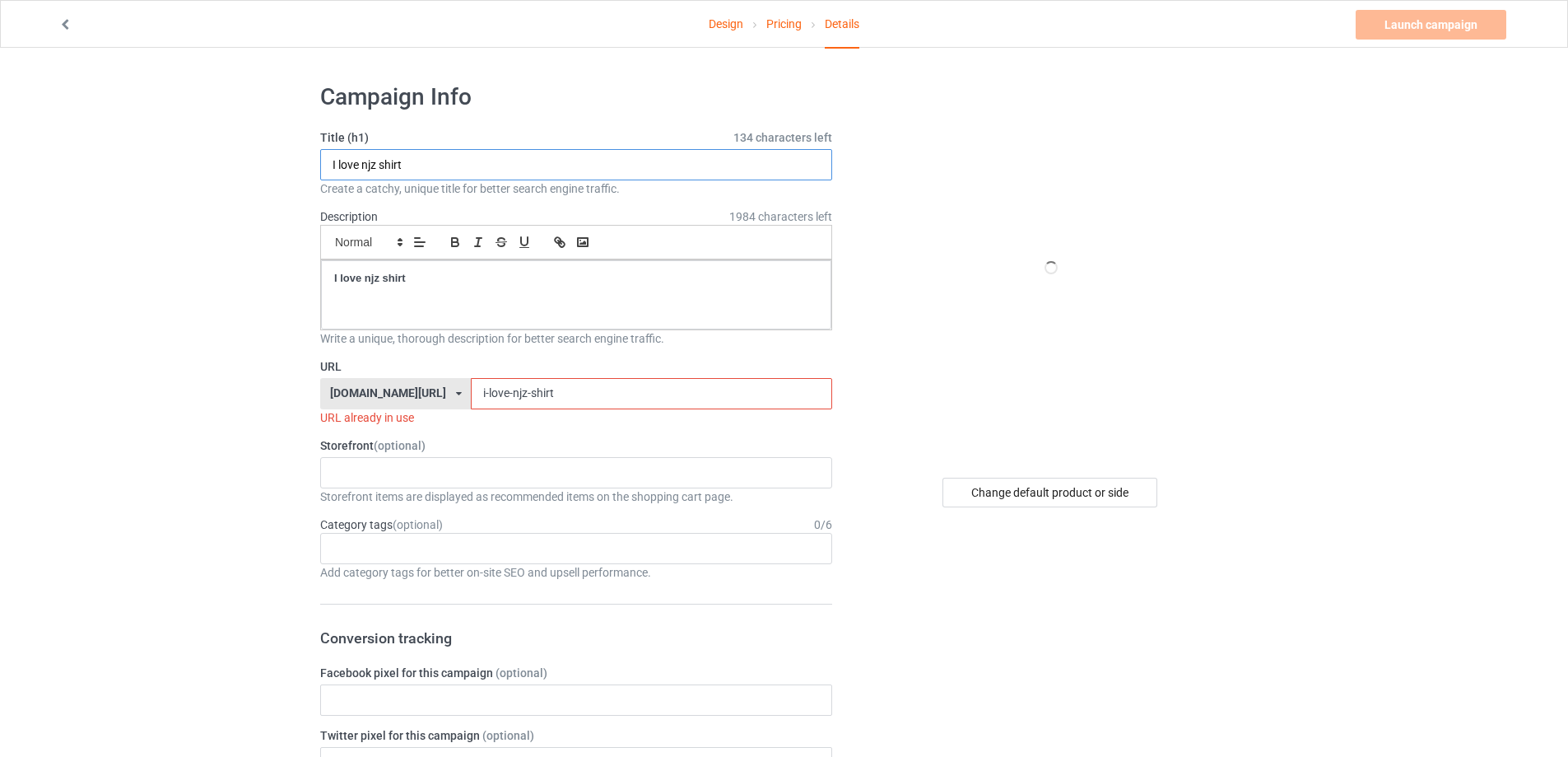
paste input "[PERSON_NAME] There's A New [PERSON_NAME] In Town S"
type input "[PERSON_NAME] There's A New [PERSON_NAME] In Town Shirt"
drag, startPoint x: 383, startPoint y: 288, endPoint x: 309, endPoint y: 288, distance: 74.0
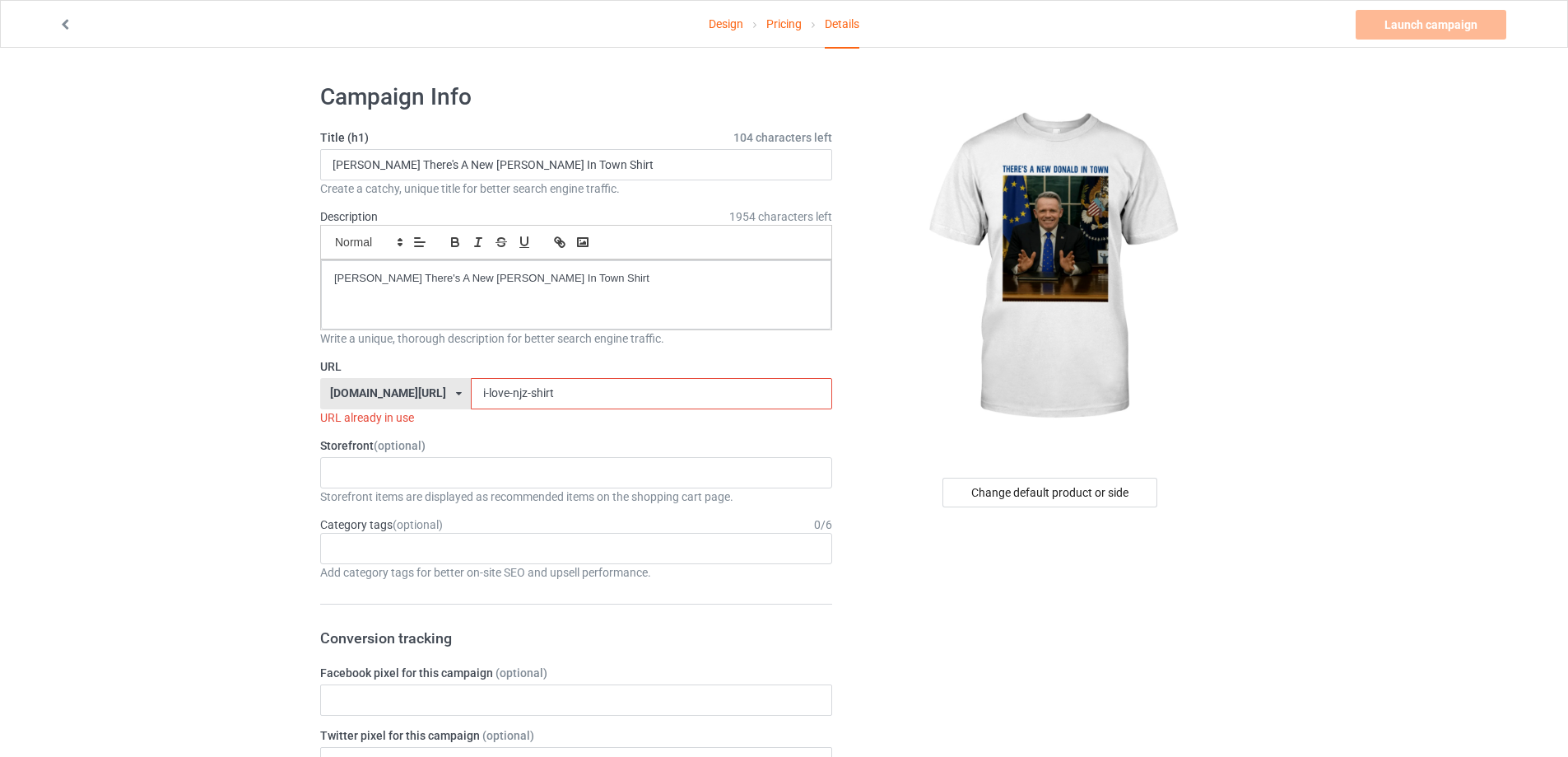
drag, startPoint x: 586, startPoint y: 395, endPoint x: 288, endPoint y: 395, distance: 298.0
paste input "[PERSON_NAME]-theres-a-new-[PERSON_NAME]-in-town-t"
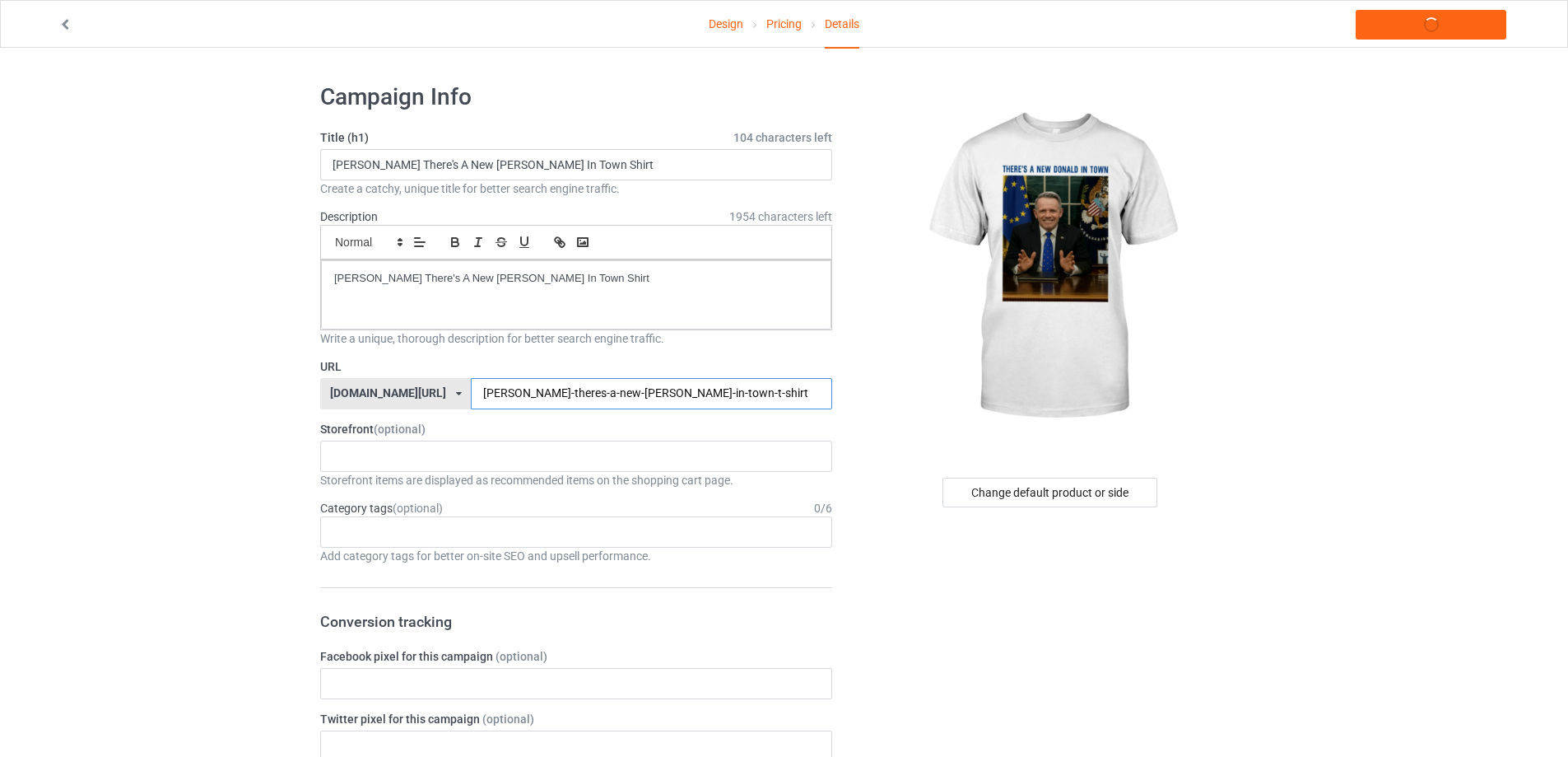
type input "[PERSON_NAME]-theres-a-new-[PERSON_NAME]-in-town-t-shirt"
drag, startPoint x: 598, startPoint y: 307, endPoint x: 125, endPoint y: 288, distance: 473.4
copy p "[PERSON_NAME] There's A New [PERSON_NAME] In Town Shirt"
click at [1398, 43] on div "Design Pricing Details Launch campaign" at bounding box center [784, 24] width 1474 height 47
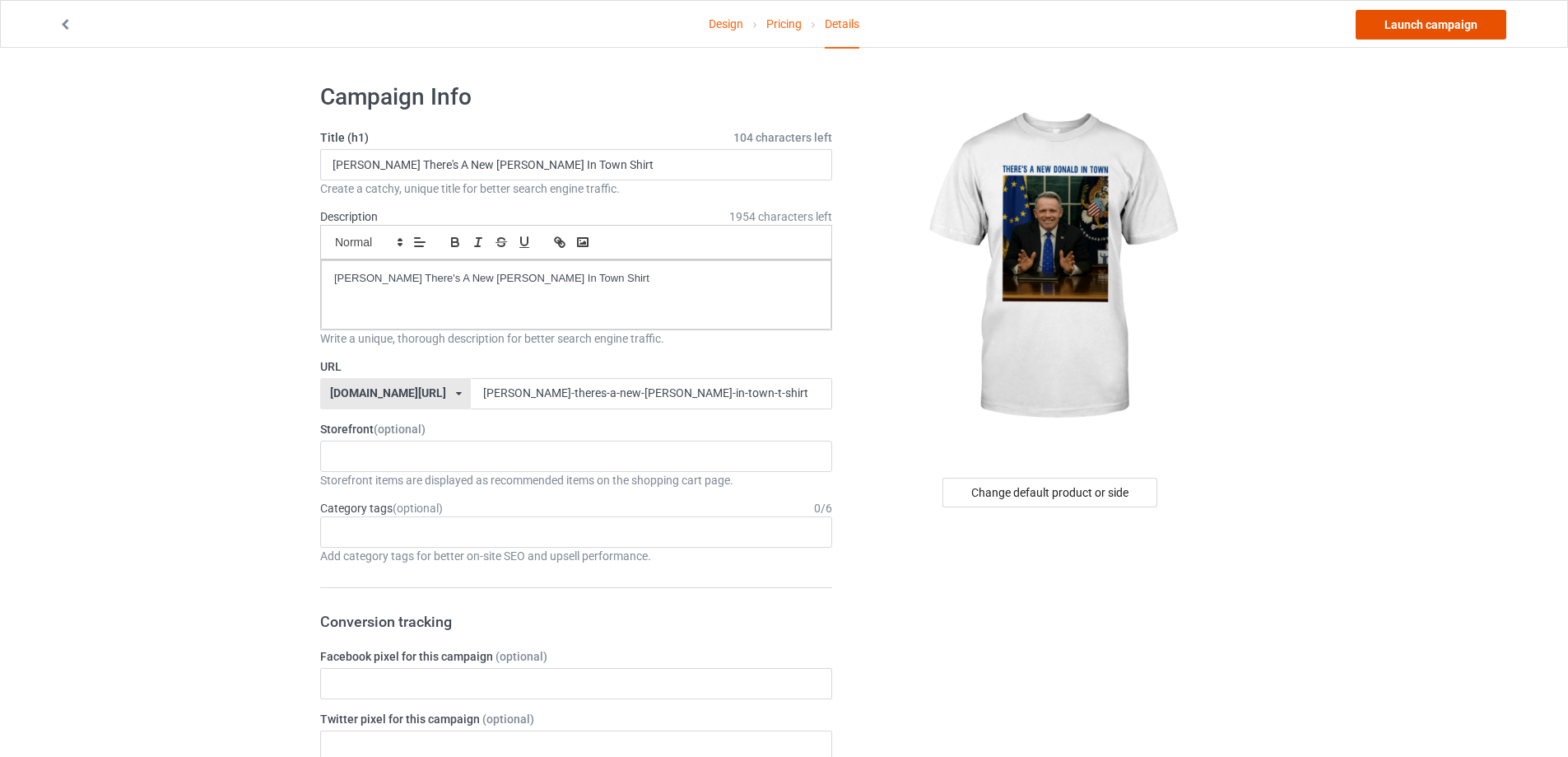
click at [1402, 36] on link "Launch campaign" at bounding box center [1431, 25] width 150 height 30
